Goal: Check status

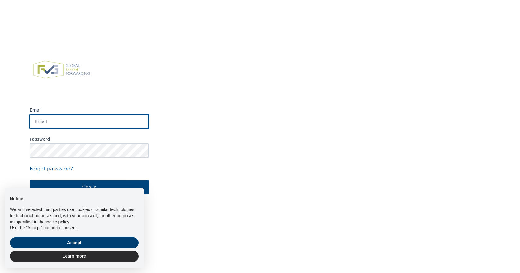
type input "[PERSON_NAME][EMAIL_ADDRESS][PERSON_NAME][DOMAIN_NAME]"
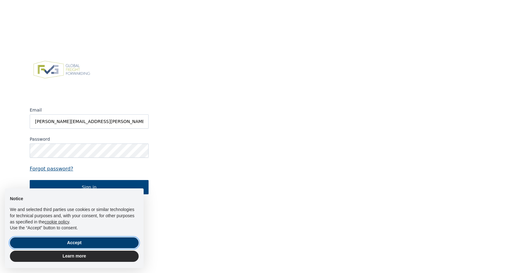
click at [76, 242] on button "Accept" at bounding box center [74, 242] width 129 height 11
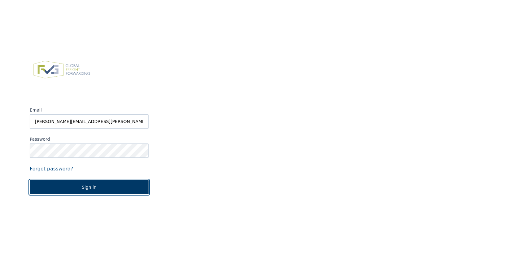
click at [89, 189] on button "Sign in" at bounding box center [89, 187] width 119 height 14
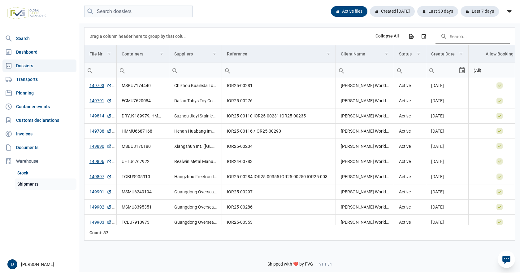
click at [30, 183] on link "Shipments" at bounding box center [46, 183] width 62 height 11
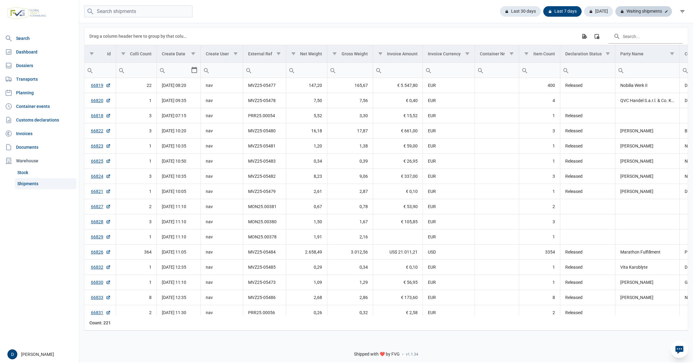
click at [651, 9] on div "Waiting shipments" at bounding box center [643, 11] width 57 height 11
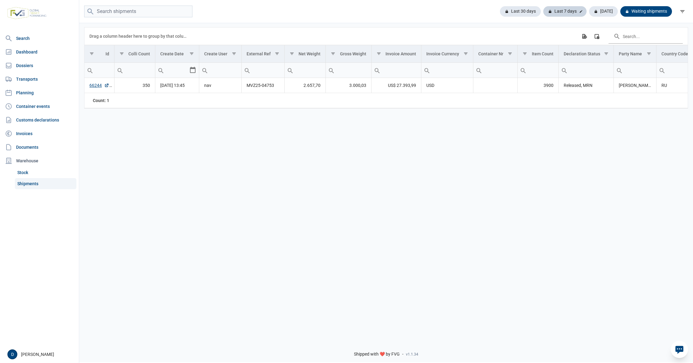
click at [565, 12] on div "Last 7 days" at bounding box center [564, 11] width 43 height 11
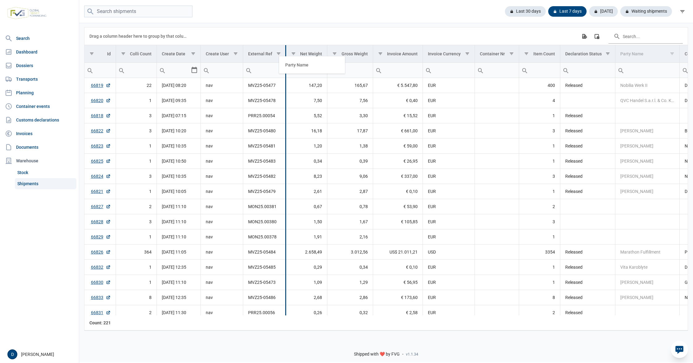
drag, startPoint x: 628, startPoint y: 54, endPoint x: 291, endPoint y: 65, distance: 336.5
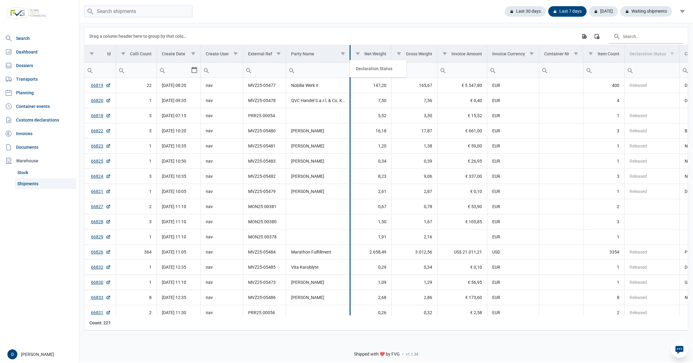
drag, startPoint x: 636, startPoint y: 55, endPoint x: 361, endPoint y: 69, distance: 275.1
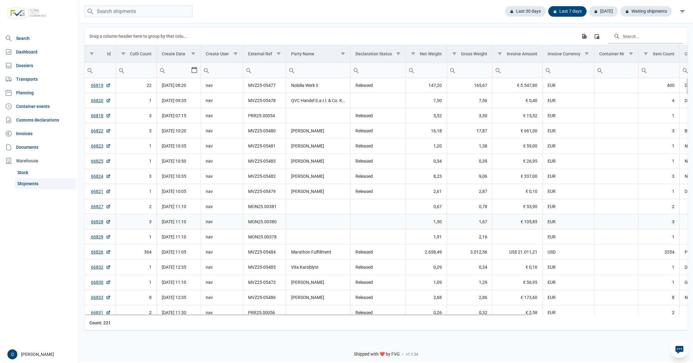
click at [323, 226] on td "Data grid with 221 rows and 18 columns" at bounding box center [318, 221] width 64 height 15
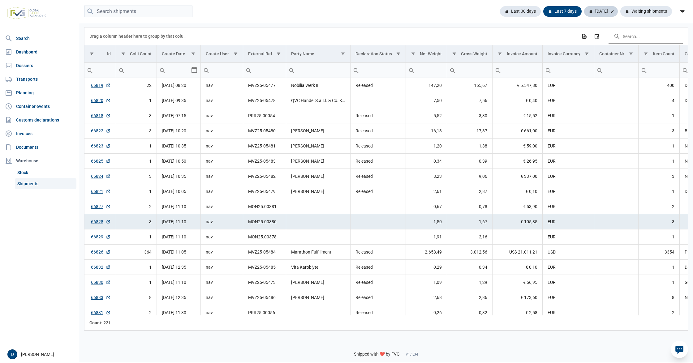
click at [598, 12] on div "[DATE]" at bounding box center [601, 11] width 34 height 11
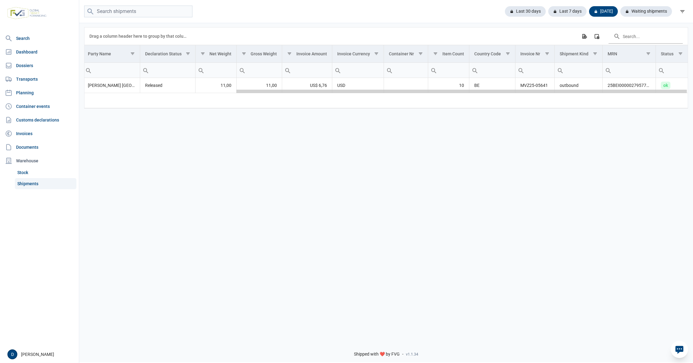
drag, startPoint x: 515, startPoint y: 93, endPoint x: 692, endPoint y: 93, distance: 177.0
click at [692, 93] on body "For evaluation purposes only. Redistribution prohibited. Please register an exi…" at bounding box center [346, 170] width 693 height 363
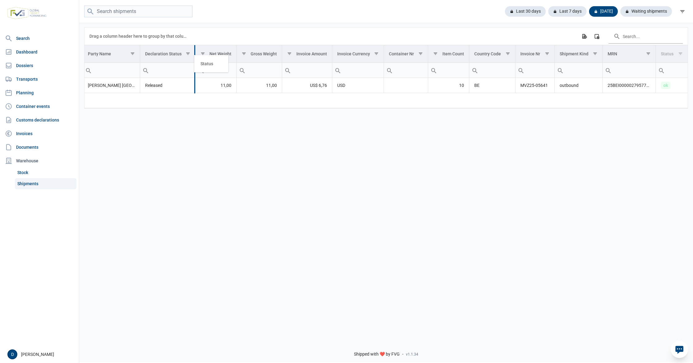
drag, startPoint x: 670, startPoint y: 58, endPoint x: 208, endPoint y: 67, distance: 461.7
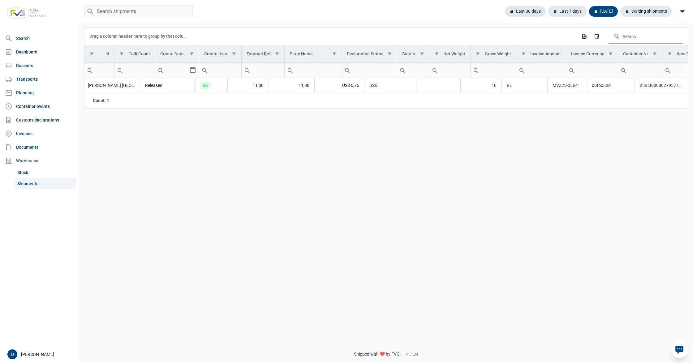
scroll to position [0, 202]
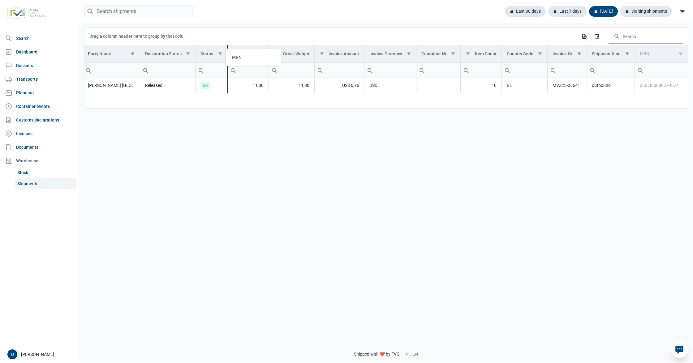
drag, startPoint x: 652, startPoint y: 53, endPoint x: 243, endPoint y: 56, distance: 409.1
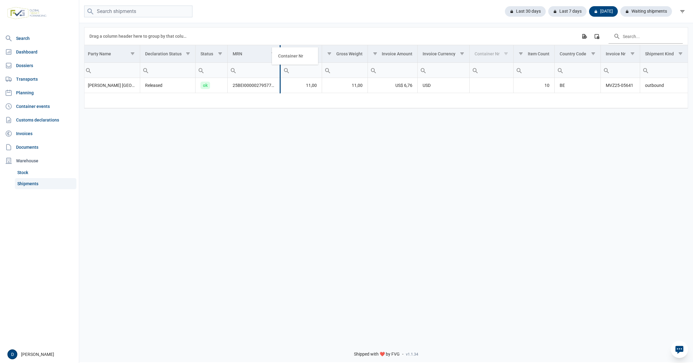
drag, startPoint x: 490, startPoint y: 53, endPoint x: 293, endPoint y: 54, distance: 197.4
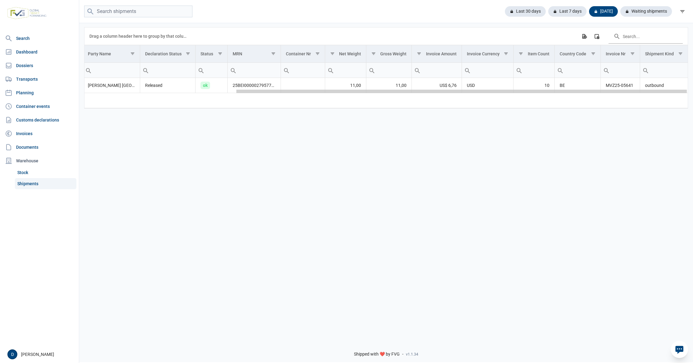
drag, startPoint x: 322, startPoint y: 93, endPoint x: 359, endPoint y: 94, distance: 37.5
click at [359, 94] on body "For evaluation purposes only. Redistribution prohibited. Please register an exi…" at bounding box center [346, 170] width 693 height 363
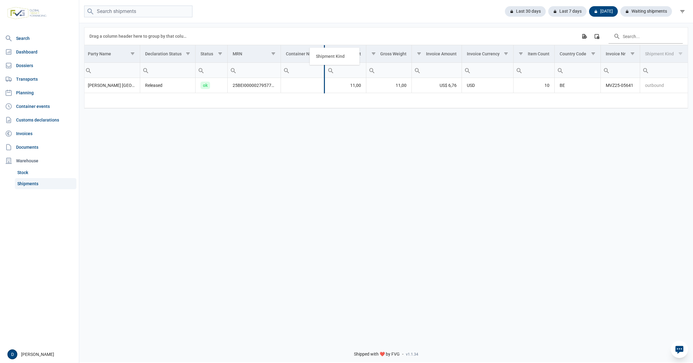
drag, startPoint x: 654, startPoint y: 56, endPoint x: 323, endPoint y: 58, distance: 330.5
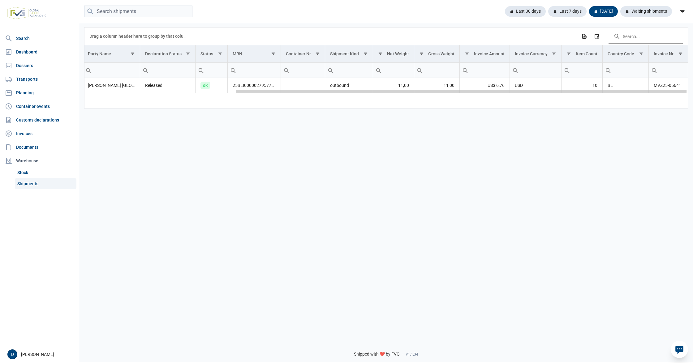
scroll to position [0, 141]
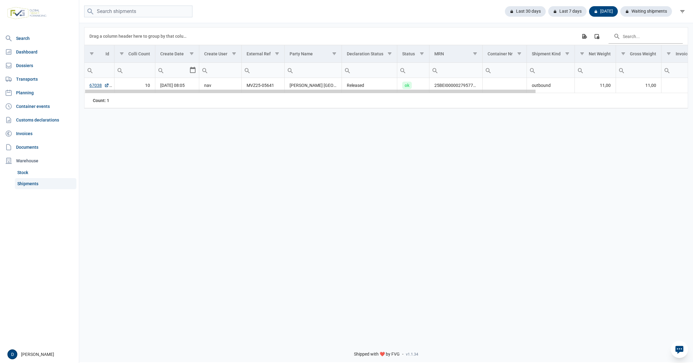
drag, startPoint x: 302, startPoint y: 93, endPoint x: 105, endPoint y: 100, distance: 196.9
click at [105, 100] on body "For evaluation purposes only. Redistribution prohibited. Please register an exi…" at bounding box center [346, 170] width 693 height 363
